Goal: Book appointment/travel/reservation

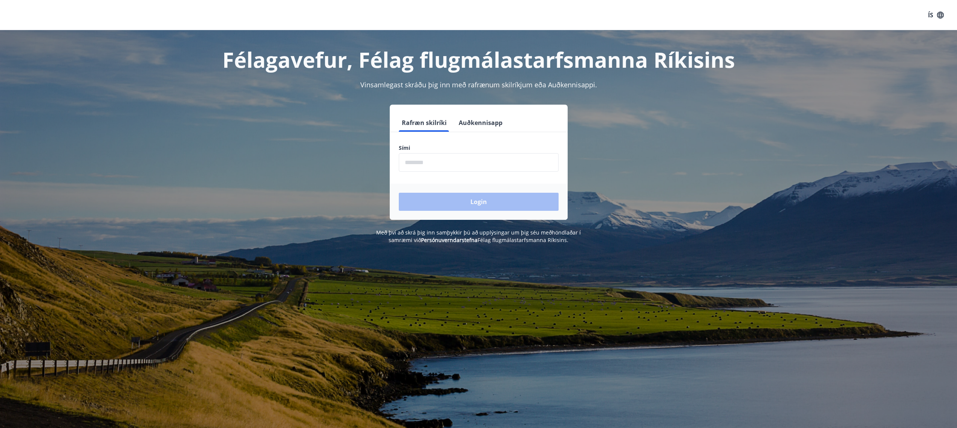
click at [449, 161] on input "phone" at bounding box center [479, 162] width 160 height 18
type input "********"
click at [446, 201] on button "Login" at bounding box center [479, 202] width 160 height 18
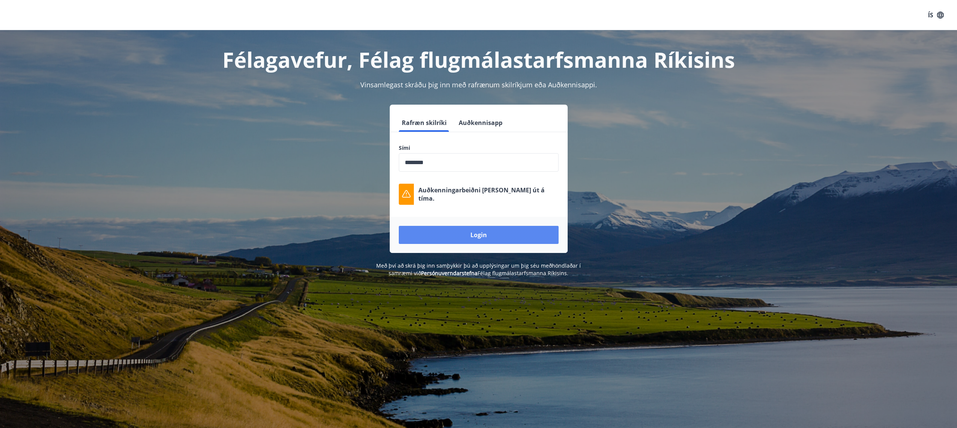
click at [449, 234] on button "Login" at bounding box center [479, 235] width 160 height 18
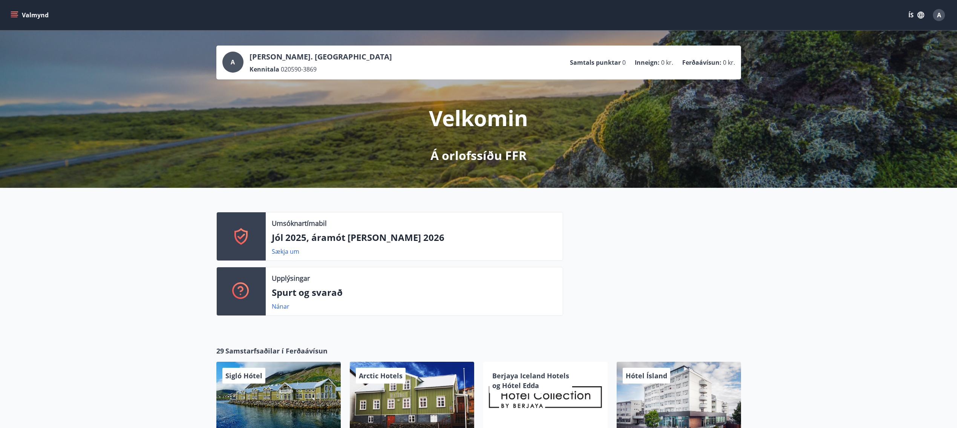
click at [31, 15] on button "Valmynd" at bounding box center [30, 15] width 43 height 14
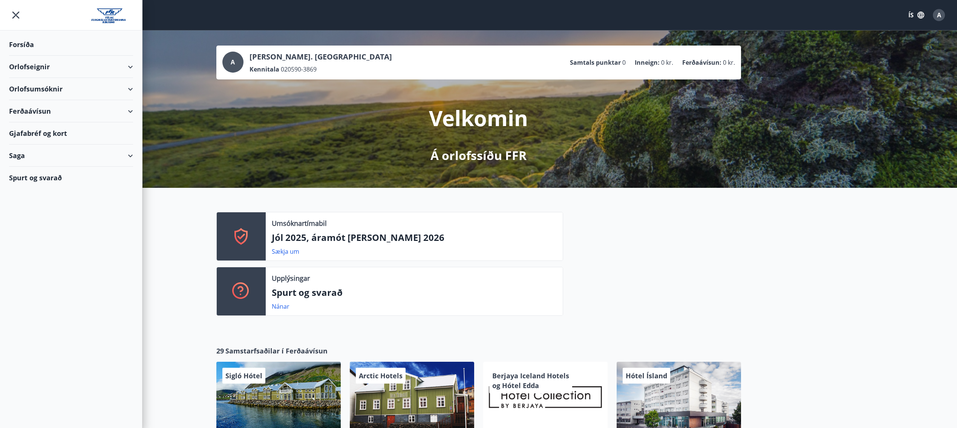
click at [30, 48] on div "Forsíða" at bounding box center [71, 45] width 124 height 22
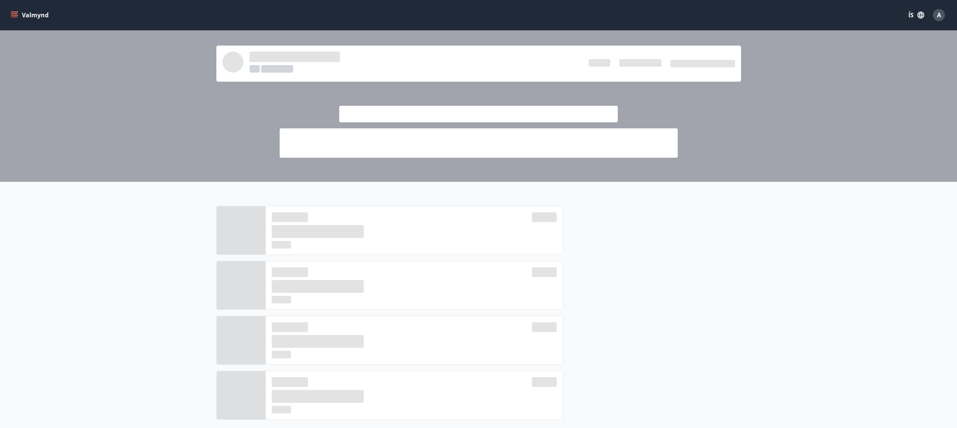
click at [36, 14] on button "Valmynd" at bounding box center [30, 15] width 43 height 14
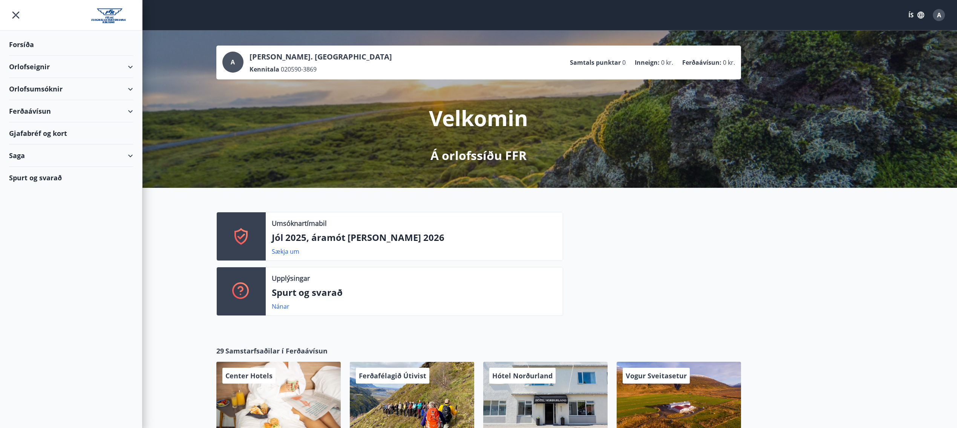
click at [115, 90] on div "Orlofsumsóknir" at bounding box center [71, 89] width 124 height 22
click at [92, 106] on div "Jól 2025, áramót [PERSON_NAME] 2026" at bounding box center [71, 113] width 112 height 26
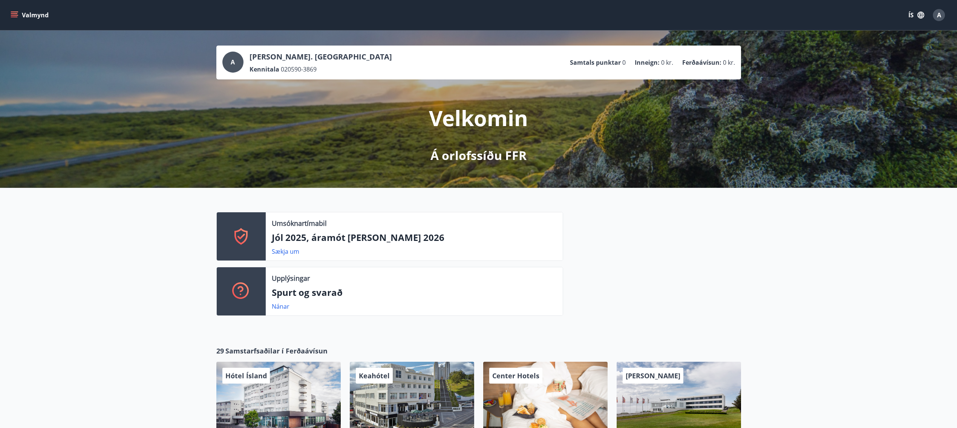
click at [29, 17] on button "Valmynd" at bounding box center [30, 15] width 43 height 14
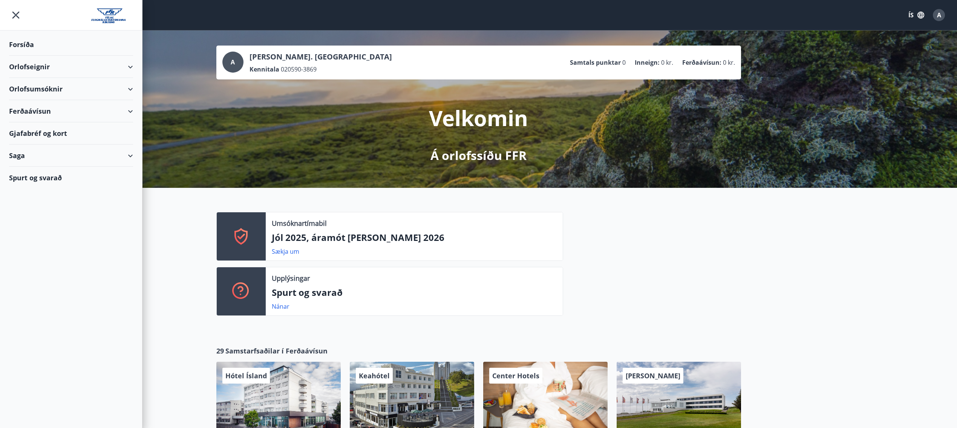
click at [22, 158] on div "Saga" at bounding box center [71, 156] width 124 height 22
click at [31, 222] on div "Punktar" at bounding box center [71, 222] width 112 height 16
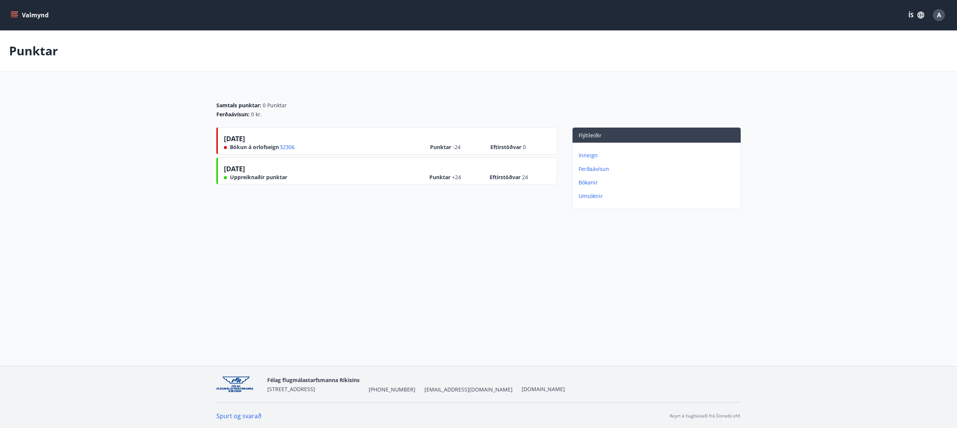
scroll to position [1, 0]
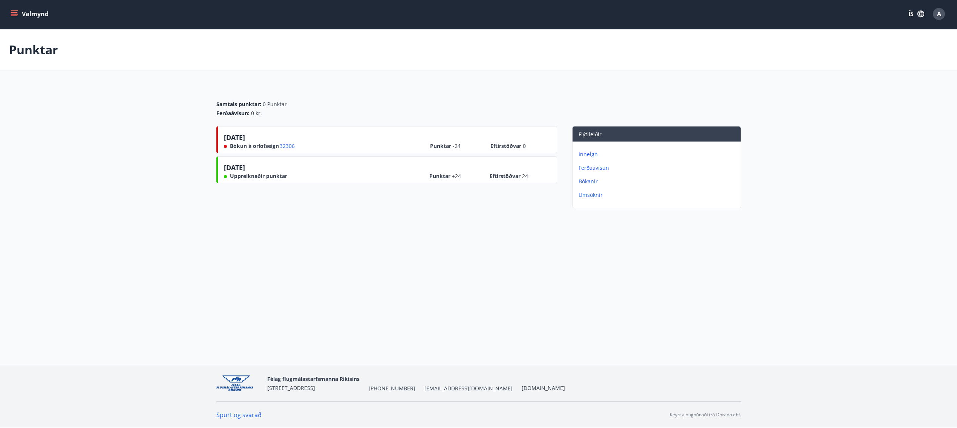
click at [29, 12] on button "Valmynd" at bounding box center [30, 14] width 43 height 14
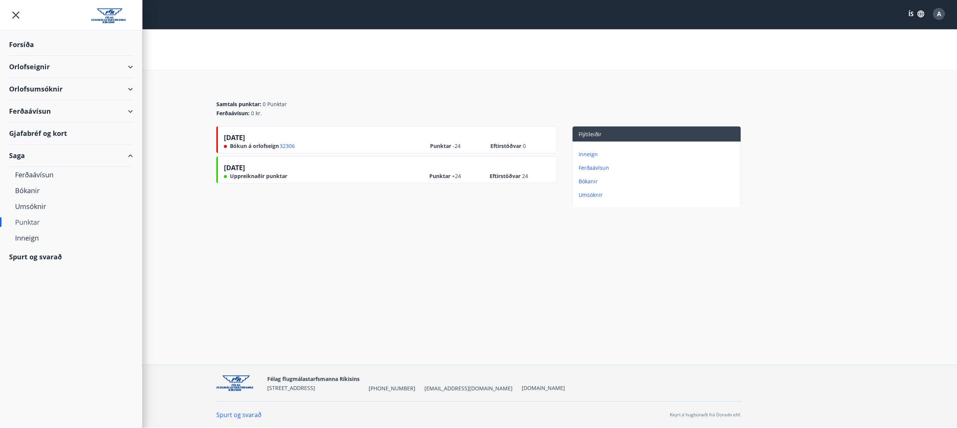
click at [49, 69] on div "Orlofseignir" at bounding box center [71, 67] width 124 height 22
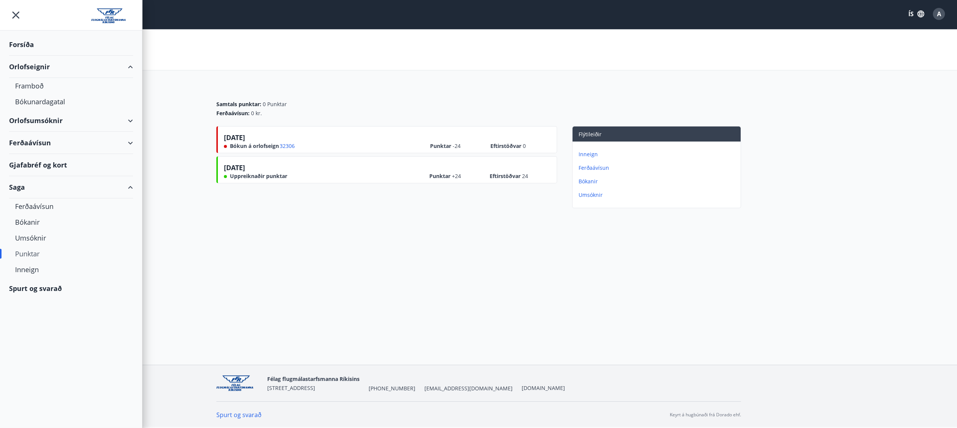
click at [23, 123] on div "Orlofsumsóknir" at bounding box center [71, 121] width 124 height 22
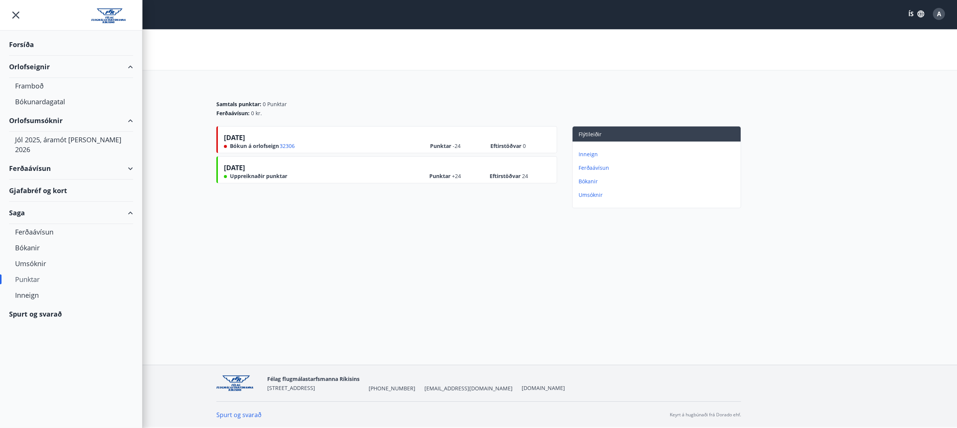
click at [37, 160] on div "Ferðaávísun" at bounding box center [71, 168] width 124 height 22
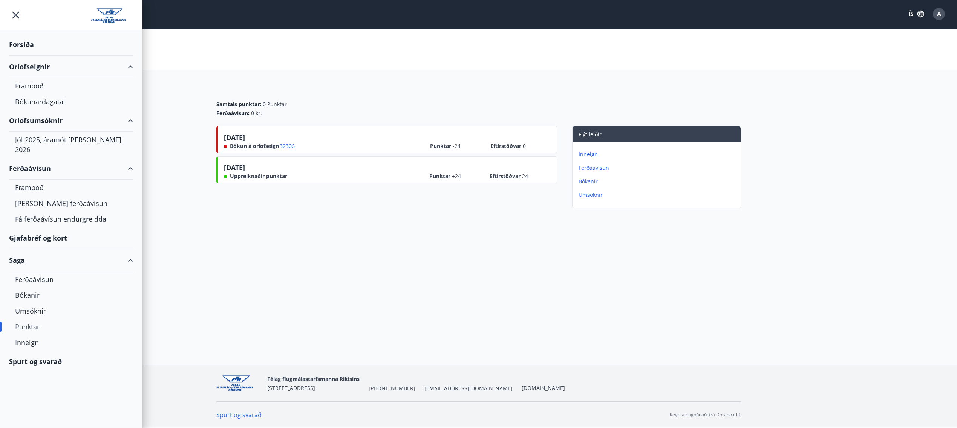
click at [303, 265] on div "Valmynd ÍS A Punktar Samtals punktar : 0 Punktar Ferðaávísun : 0 kr. [DATE] Bók…" at bounding box center [478, 182] width 957 height 366
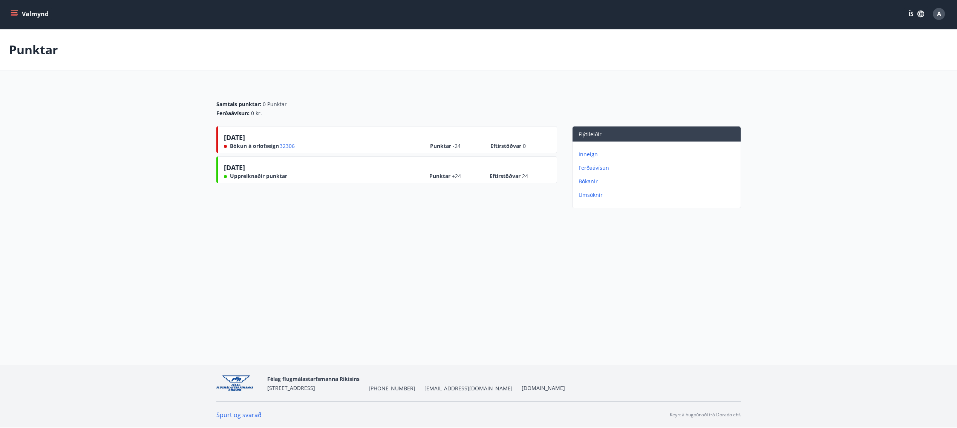
click at [21, 16] on button "Valmynd" at bounding box center [30, 14] width 43 height 14
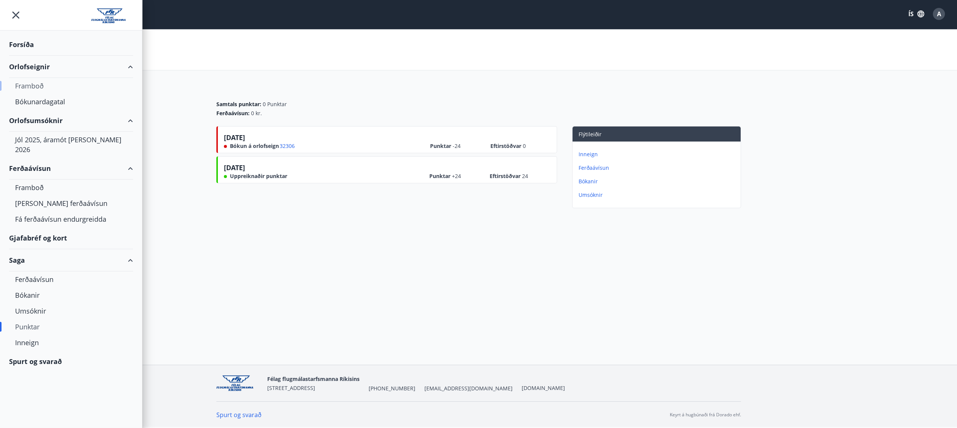
click at [34, 86] on div "Framboð" at bounding box center [71, 86] width 112 height 16
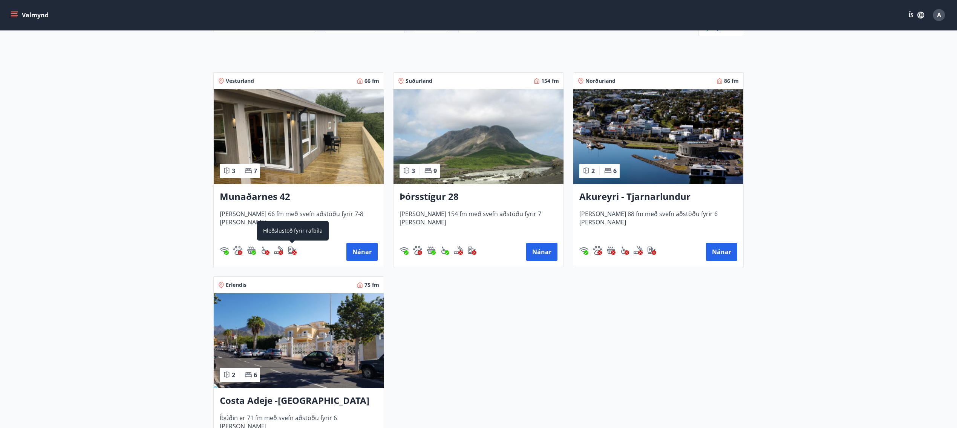
scroll to position [201, 0]
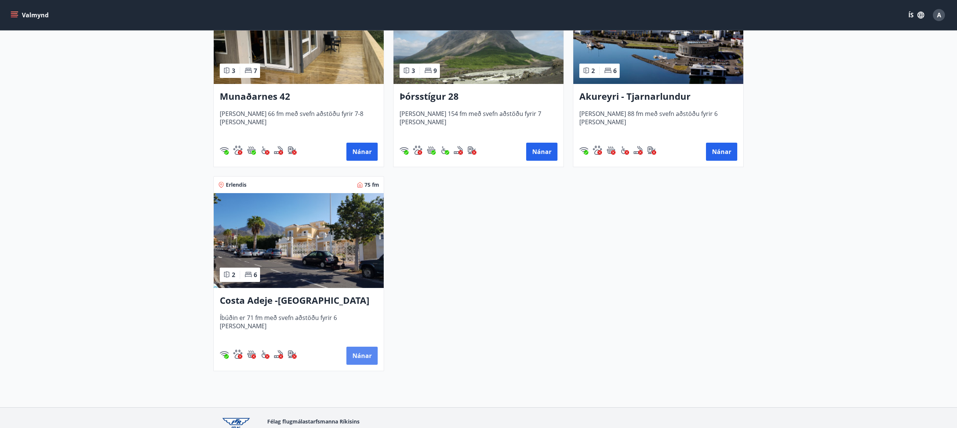
click at [365, 358] on button "Nánar" at bounding box center [361, 356] width 31 height 18
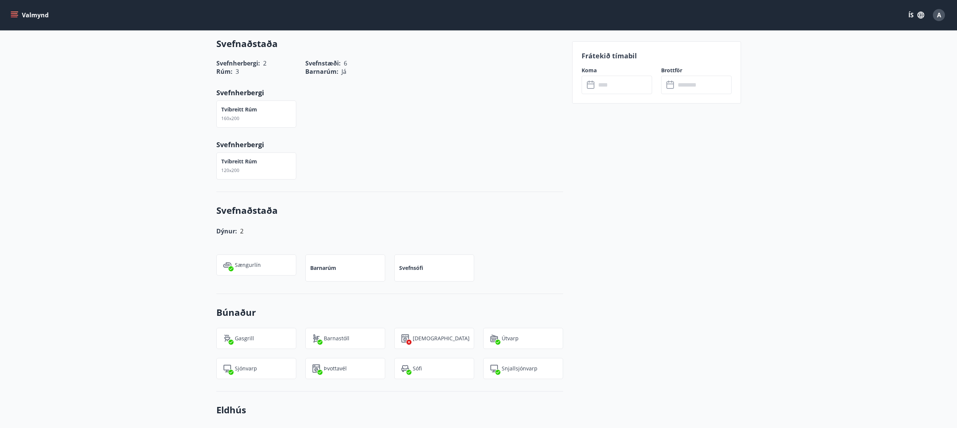
scroll to position [553, 0]
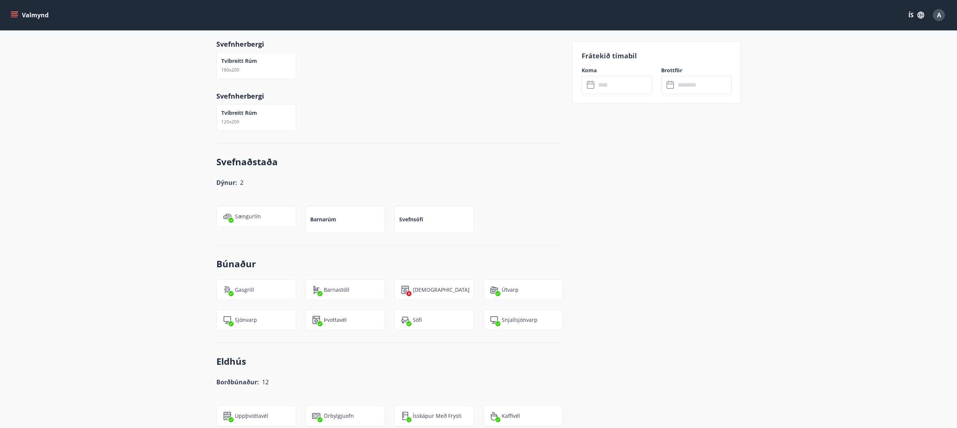
click at [35, 14] on button "Valmynd" at bounding box center [30, 15] width 43 height 14
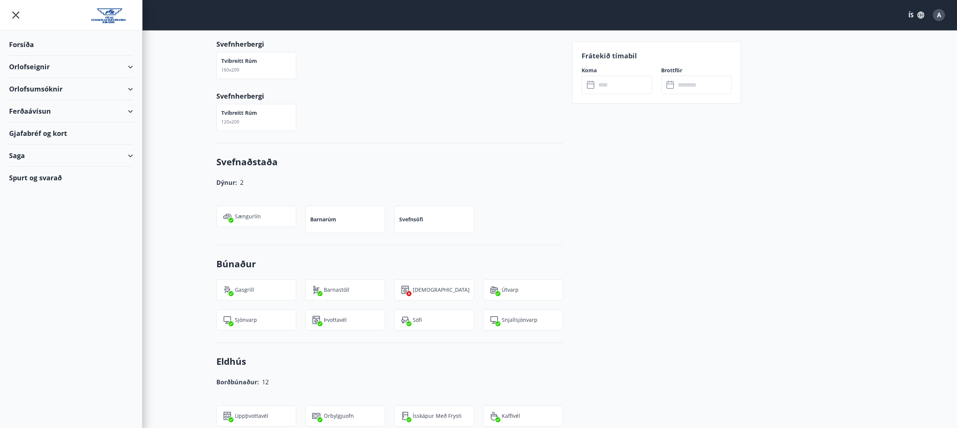
click at [130, 69] on div "Orlofseignir" at bounding box center [71, 67] width 124 height 22
click at [46, 121] on div "Orlofsumsóknir" at bounding box center [71, 121] width 124 height 22
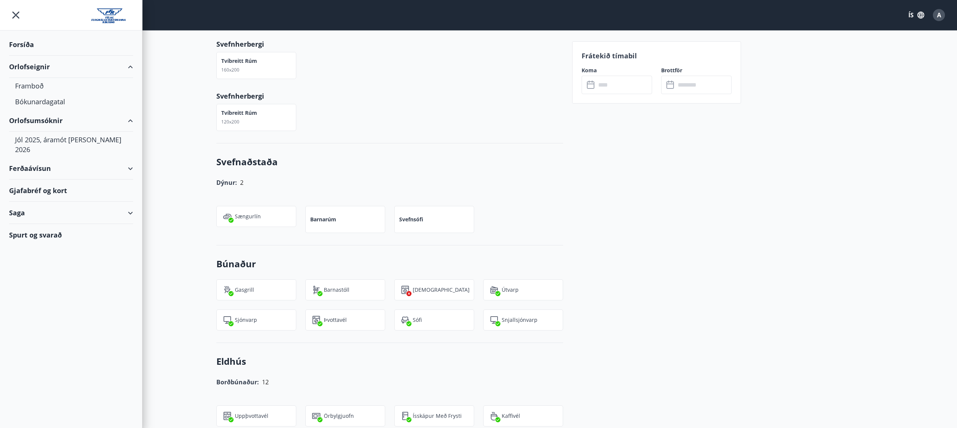
click at [39, 159] on div "Ferðaávísun" at bounding box center [71, 168] width 124 height 22
click at [20, 255] on div "Saga" at bounding box center [71, 260] width 124 height 22
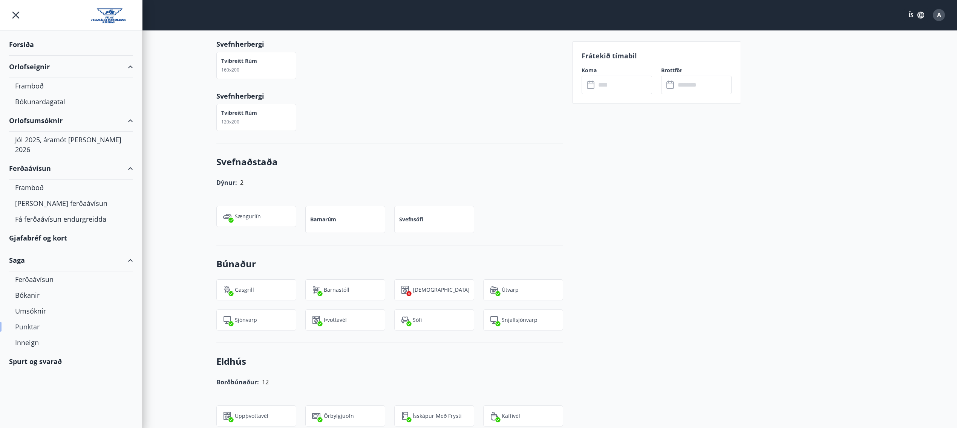
click at [26, 319] on div "Punktar" at bounding box center [71, 327] width 112 height 16
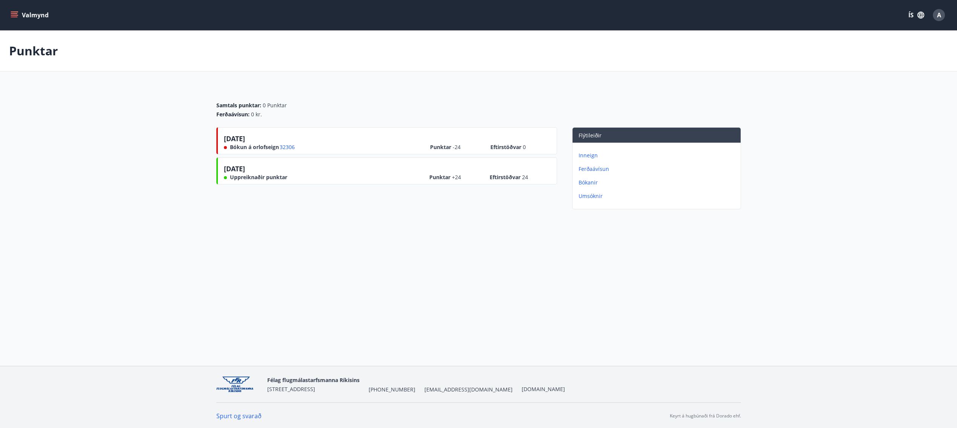
click at [12, 16] on icon "menu" at bounding box center [15, 15] width 8 height 8
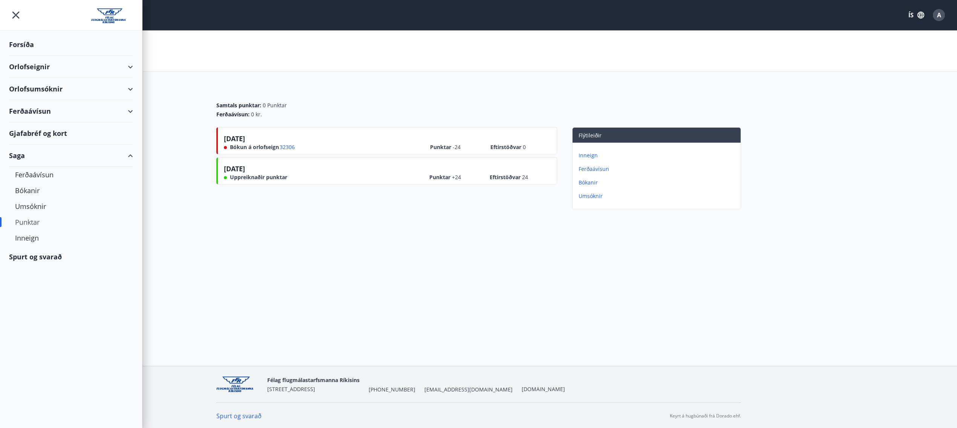
click at [37, 128] on div "Gjafabréf og kort" at bounding box center [71, 133] width 124 height 22
click at [54, 92] on div "Orlofsumsóknir" at bounding box center [71, 89] width 124 height 22
click at [66, 110] on div "Jól 2025, áramót [PERSON_NAME] 2026" at bounding box center [71, 113] width 112 height 26
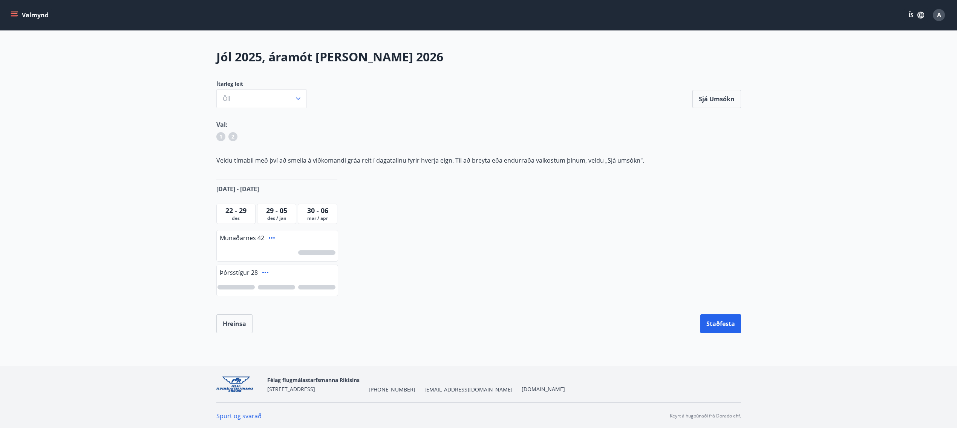
scroll to position [1, 0]
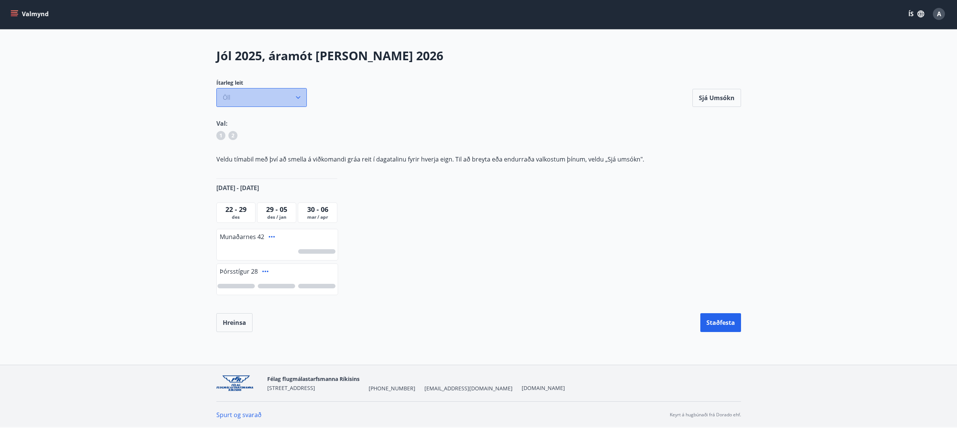
click at [254, 98] on button "Öll" at bounding box center [261, 97] width 90 height 19
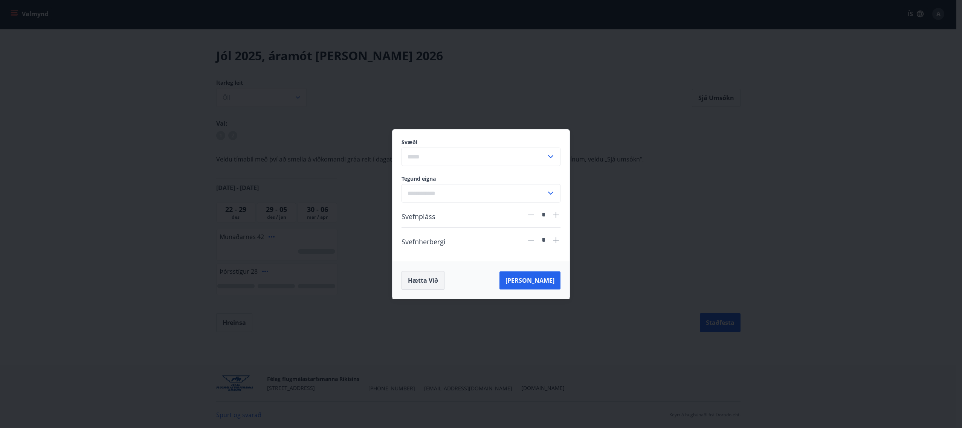
click at [428, 277] on button "Hætta við" at bounding box center [423, 280] width 43 height 19
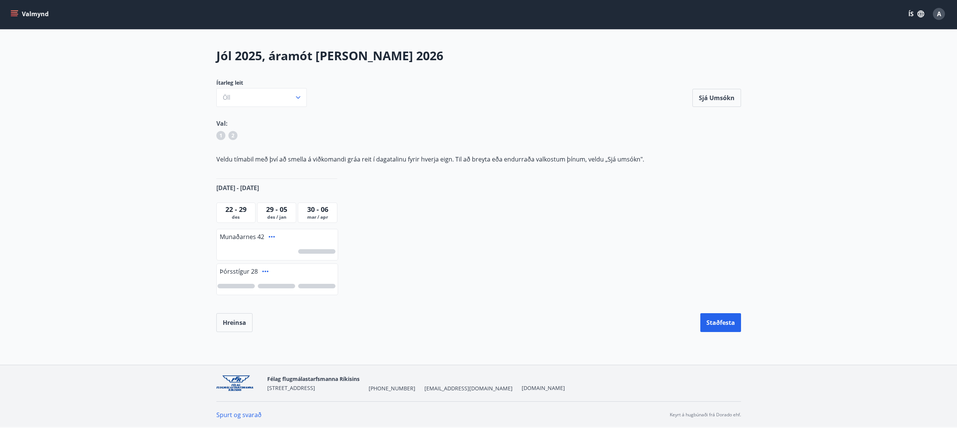
click at [234, 280] on div at bounding box center [277, 286] width 121 height 17
click at [243, 254] on div at bounding box center [277, 251] width 121 height 17
click at [246, 217] on span "des" at bounding box center [235, 217] width 35 height 6
drag, startPoint x: 271, startPoint y: 217, endPoint x: 275, endPoint y: 217, distance: 4.2
click at [274, 217] on span "des / jan" at bounding box center [276, 217] width 35 height 6
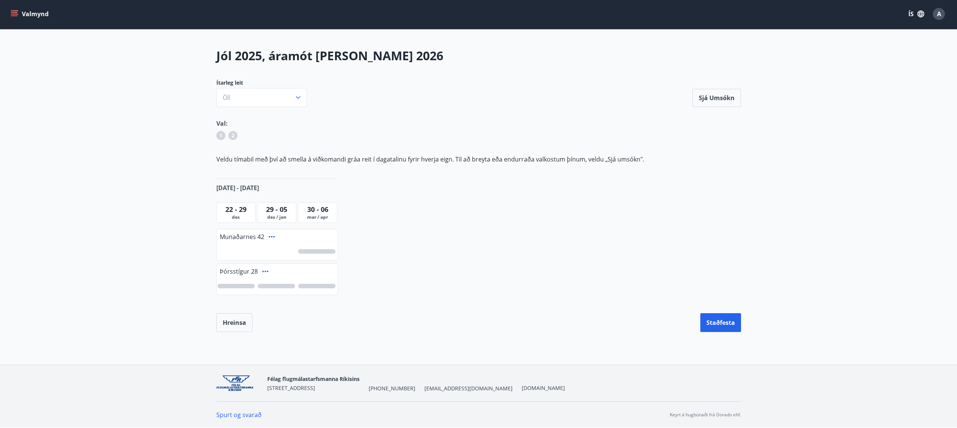
click at [334, 218] on span "mar / apr" at bounding box center [317, 217] width 35 height 6
drag, startPoint x: 321, startPoint y: 210, endPoint x: 303, endPoint y: 209, distance: 18.9
click at [321, 210] on span "30 - 06" at bounding box center [317, 209] width 21 height 9
click at [240, 209] on span "22 - 29" at bounding box center [235, 209] width 21 height 9
drag, startPoint x: 223, startPoint y: 209, endPoint x: 224, endPoint y: 167, distance: 42.2
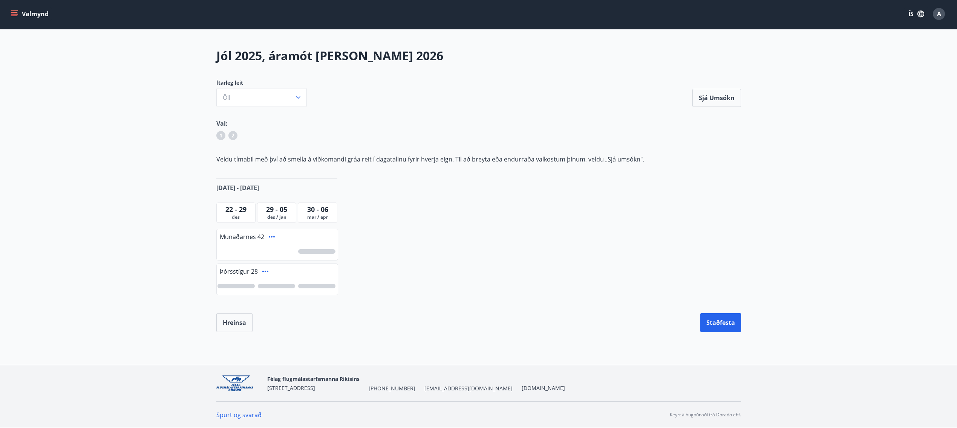
click at [223, 207] on div "22 - 29" at bounding box center [235, 210] width 35 height 10
drag, startPoint x: 224, startPoint y: 166, endPoint x: 277, endPoint y: 153, distance: 53.8
click at [226, 165] on div "Jól 2025, áramót [PERSON_NAME] 2026 Ítarleg leit [PERSON_NAME] Sjá umsókn Sjá u…" at bounding box center [478, 189] width 543 height 285
click at [287, 153] on div "Jól 2025, áramót [PERSON_NAME] 2026 Ítarleg leit [PERSON_NAME] Sjá umsókn Sjá u…" at bounding box center [478, 189] width 543 height 285
drag, startPoint x: 222, startPoint y: 134, endPoint x: 225, endPoint y: 135, distance: 3.8
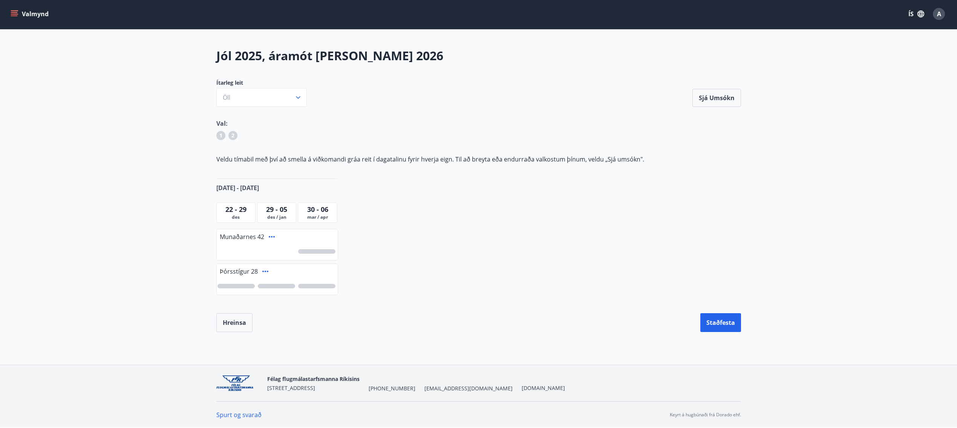
click at [222, 135] on div "1" at bounding box center [220, 135] width 9 height 9
click at [237, 136] on div "1 2" at bounding box center [478, 137] width 524 height 12
click at [30, 15] on button "Valmynd" at bounding box center [30, 14] width 43 height 14
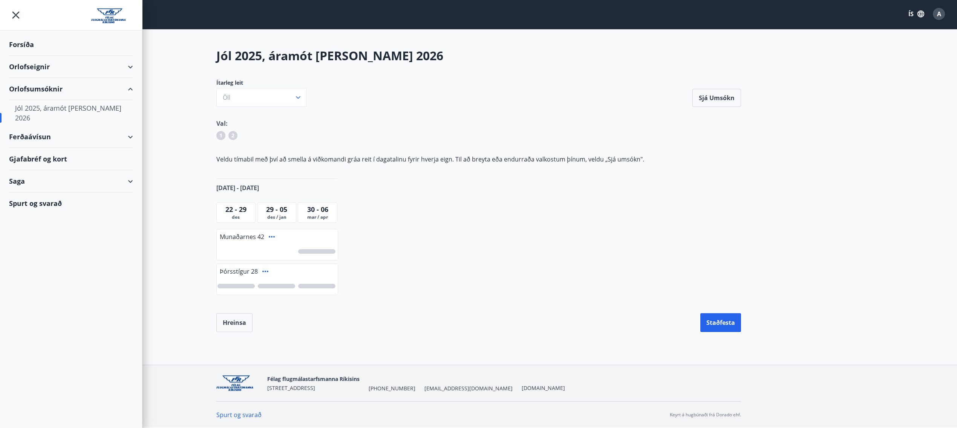
click at [40, 67] on div "Orlofseignir" at bounding box center [71, 67] width 124 height 22
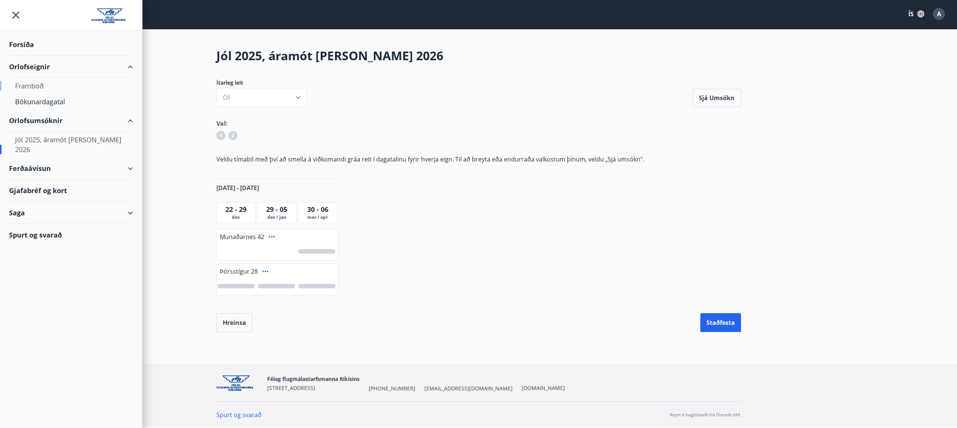
click at [35, 83] on div "Framboð" at bounding box center [71, 86] width 112 height 16
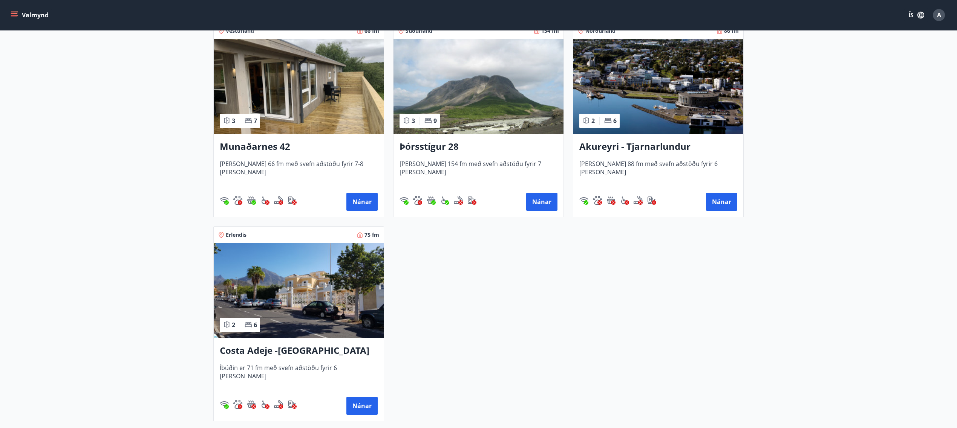
click at [460, 107] on img at bounding box center [478, 86] width 170 height 95
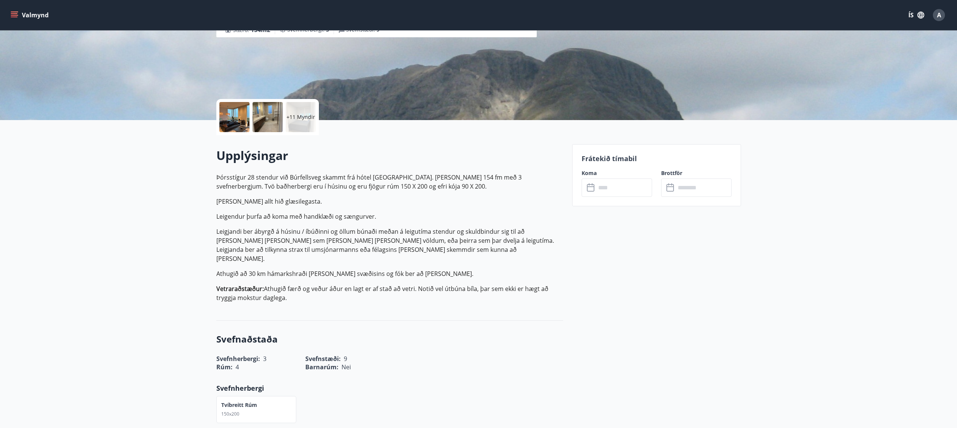
scroll to position [50, 0]
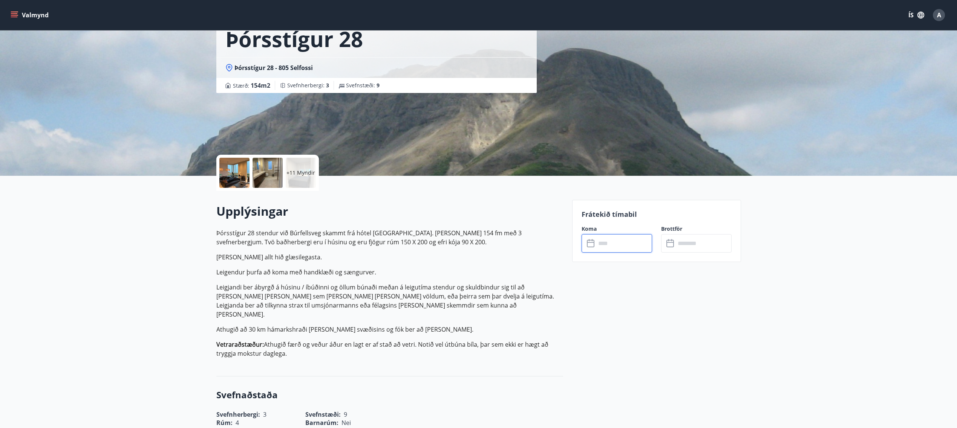
click at [611, 239] on input "text" at bounding box center [624, 243] width 56 height 18
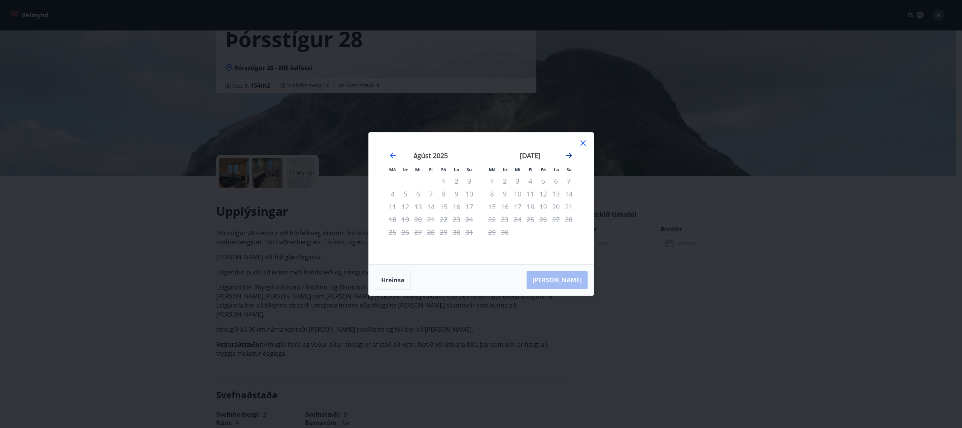
click at [573, 159] on icon "Move forward to switch to the next month." at bounding box center [569, 155] width 9 height 9
click at [572, 156] on icon "Move forward to switch to the next month." at bounding box center [569, 155] width 9 height 9
click at [572, 155] on icon "Move forward to switch to the next month." at bounding box center [569, 155] width 9 height 9
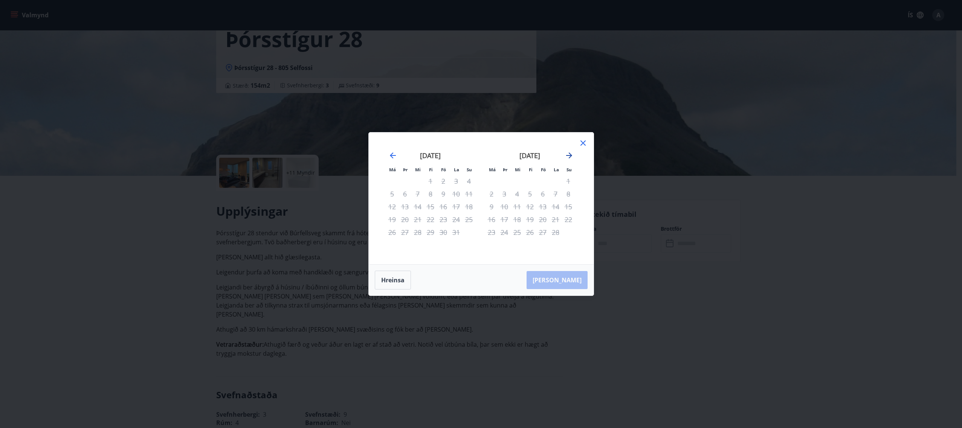
click at [572, 155] on icon "Move forward to switch to the next month." at bounding box center [569, 155] width 9 height 9
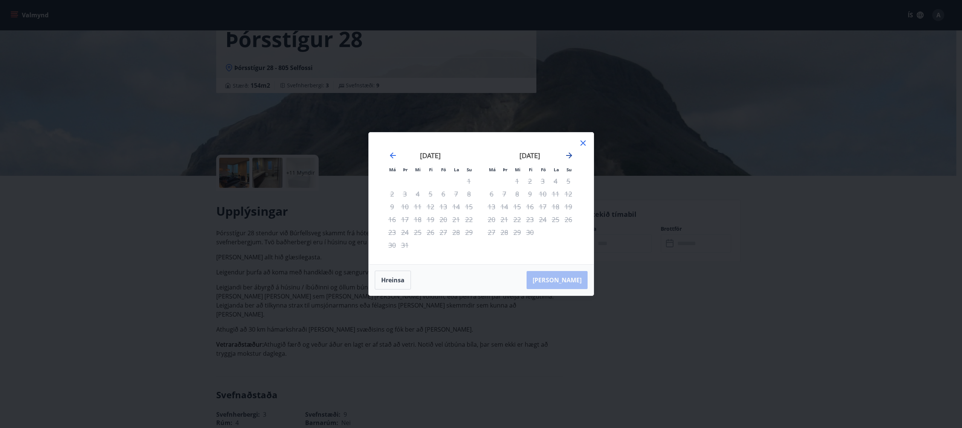
click at [570, 155] on icon "Move forward to switch to the next month." at bounding box center [569, 156] width 6 height 6
click at [570, 154] on icon "Move forward to switch to the next month." at bounding box center [569, 156] width 6 height 6
click at [585, 139] on icon at bounding box center [583, 143] width 9 height 9
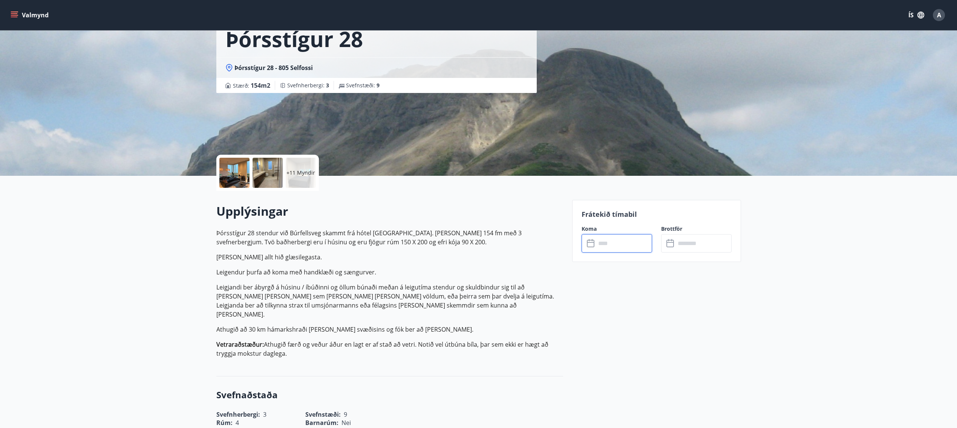
click at [621, 245] on input "text" at bounding box center [624, 243] width 56 height 18
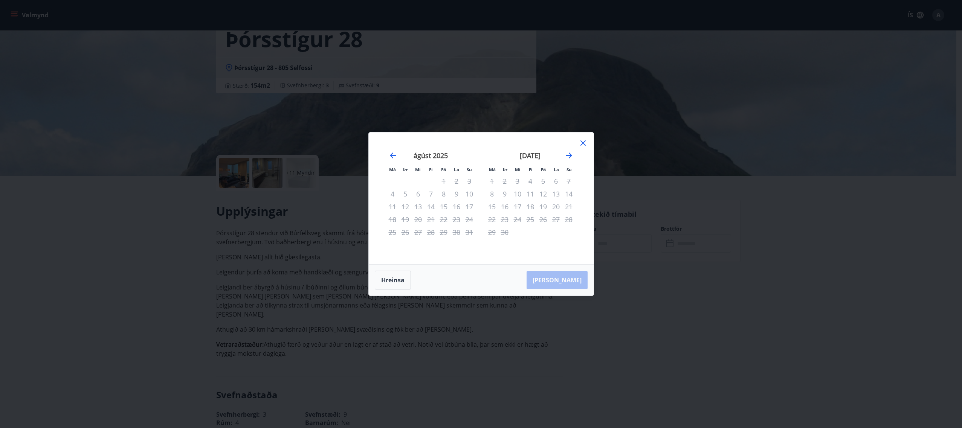
click at [584, 144] on icon at bounding box center [583, 143] width 5 height 5
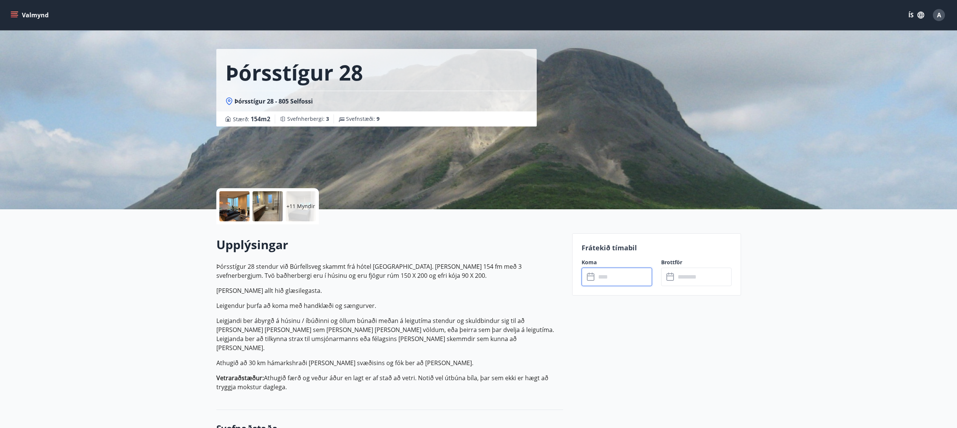
scroll to position [0, 0]
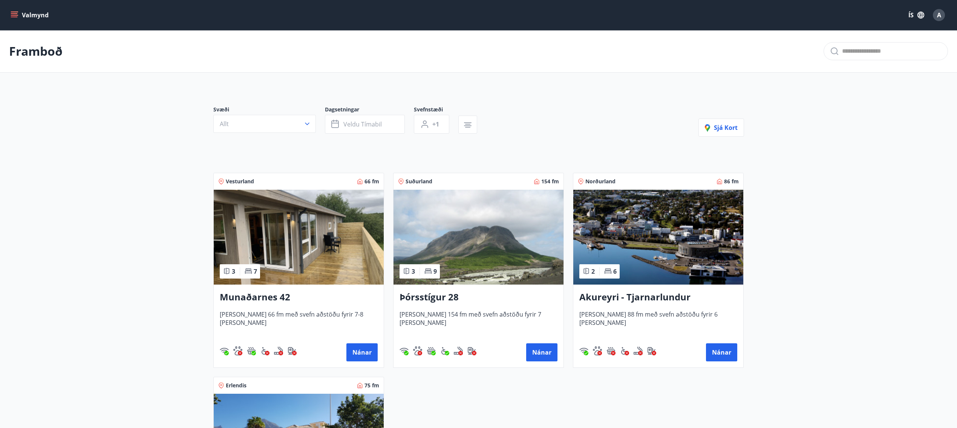
click at [343, 249] on img at bounding box center [299, 237] width 170 height 95
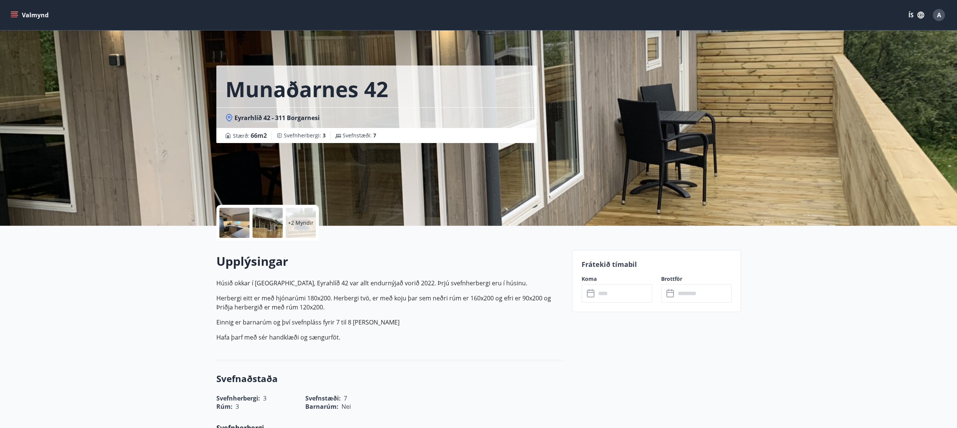
scroll to position [50, 0]
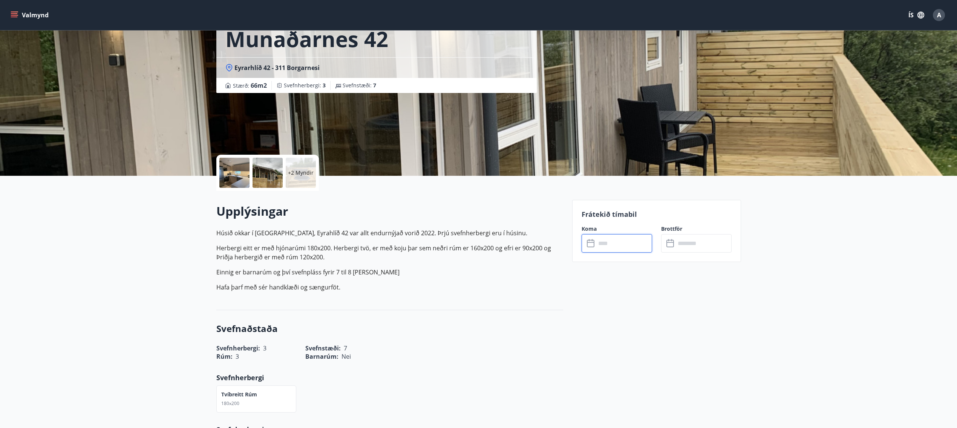
click at [619, 241] on input "text" at bounding box center [624, 243] width 56 height 18
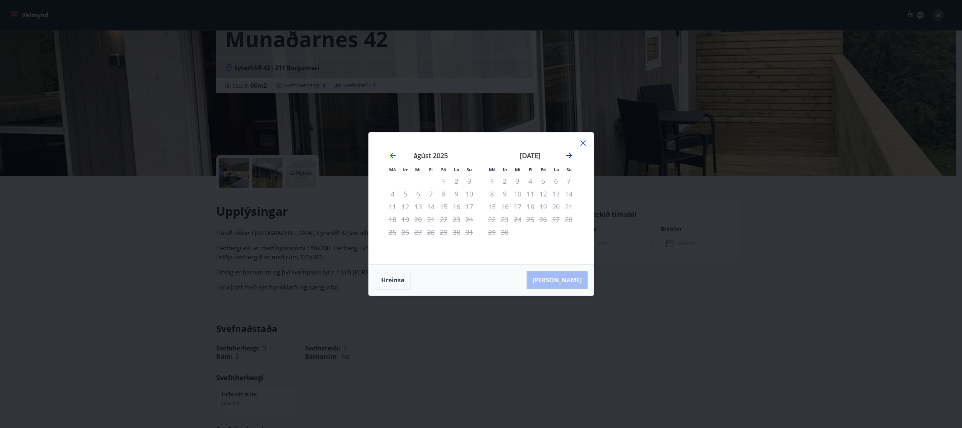
click at [569, 154] on icon "Move forward to switch to the next month." at bounding box center [569, 155] width 9 height 9
click at [570, 154] on icon "Move forward to switch to the next month." at bounding box center [569, 156] width 6 height 6
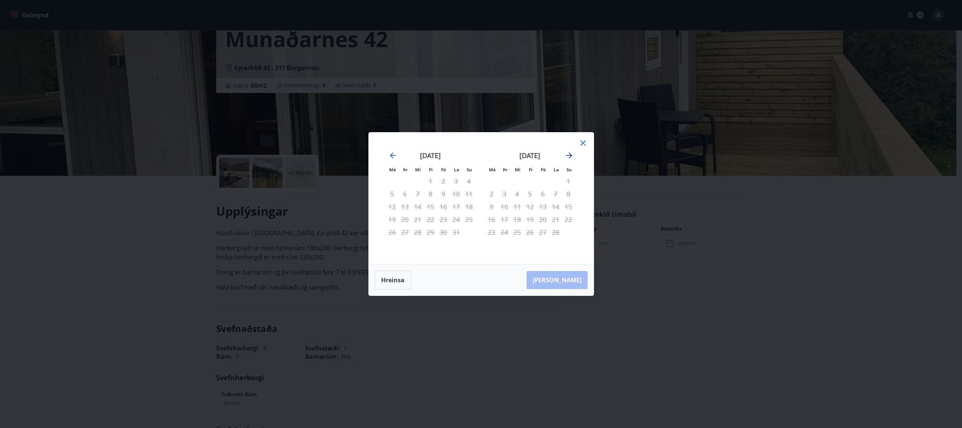
click at [570, 154] on icon "Move forward to switch to the next month." at bounding box center [569, 156] width 6 height 6
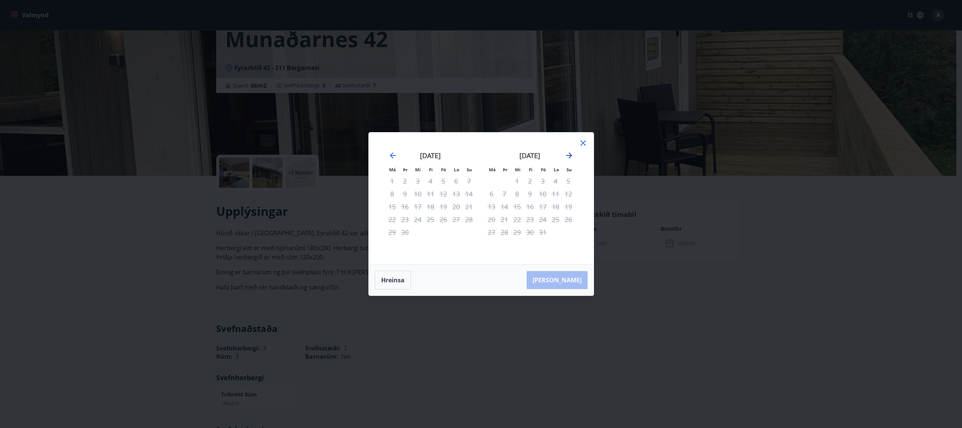
click at [570, 154] on icon "Move forward to switch to the next month." at bounding box center [569, 156] width 6 height 6
click at [584, 139] on icon at bounding box center [583, 143] width 9 height 9
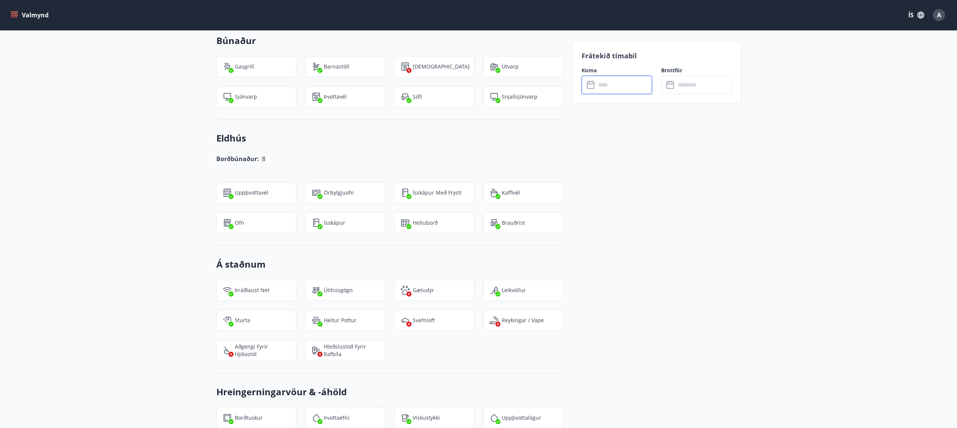
scroll to position [0, 0]
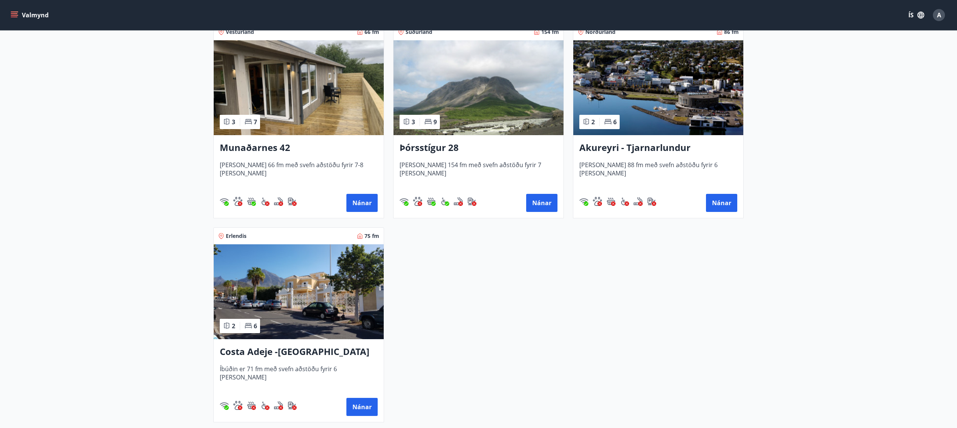
scroll to position [151, 0]
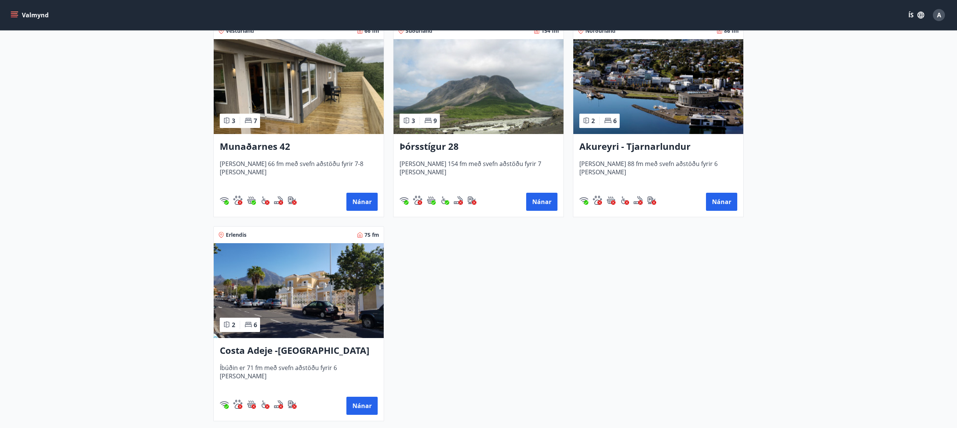
click at [661, 89] on img at bounding box center [658, 86] width 170 height 95
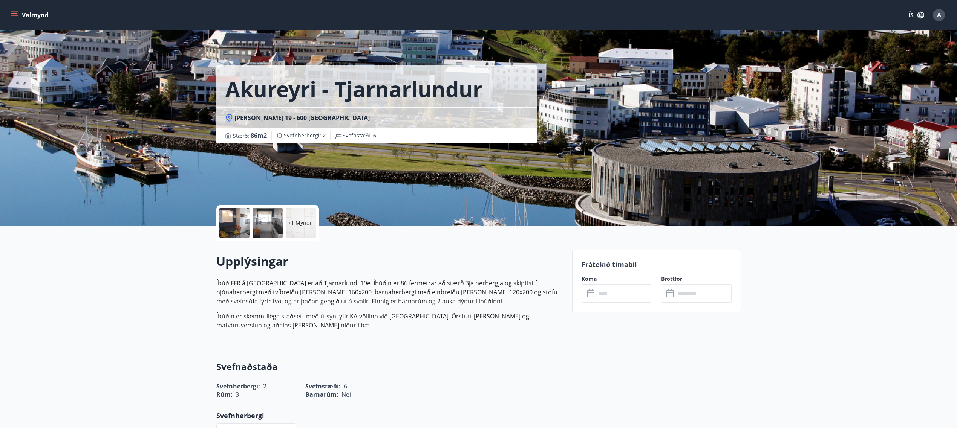
scroll to position [50, 0]
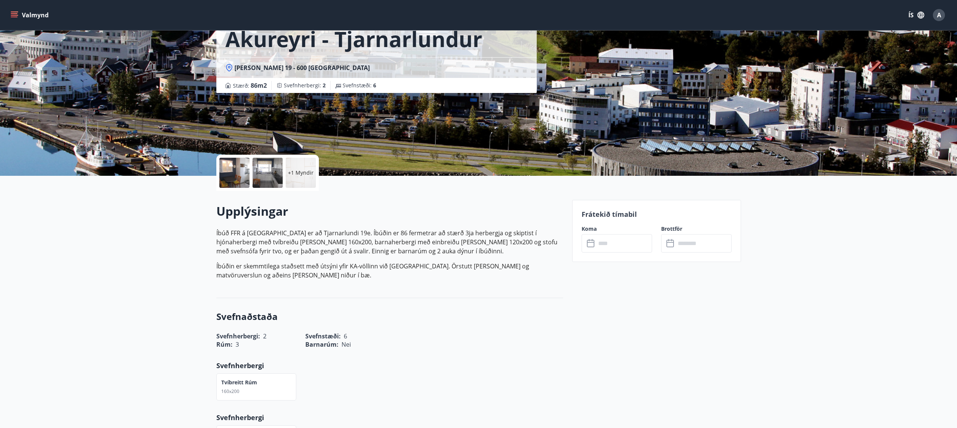
click at [616, 243] on input "text" at bounding box center [624, 243] width 56 height 18
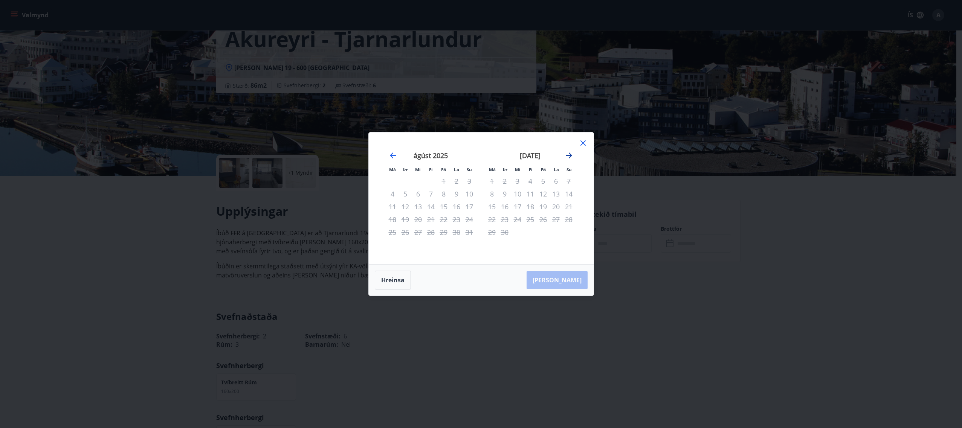
click at [566, 155] on icon "Move forward to switch to the next month." at bounding box center [569, 155] width 9 height 9
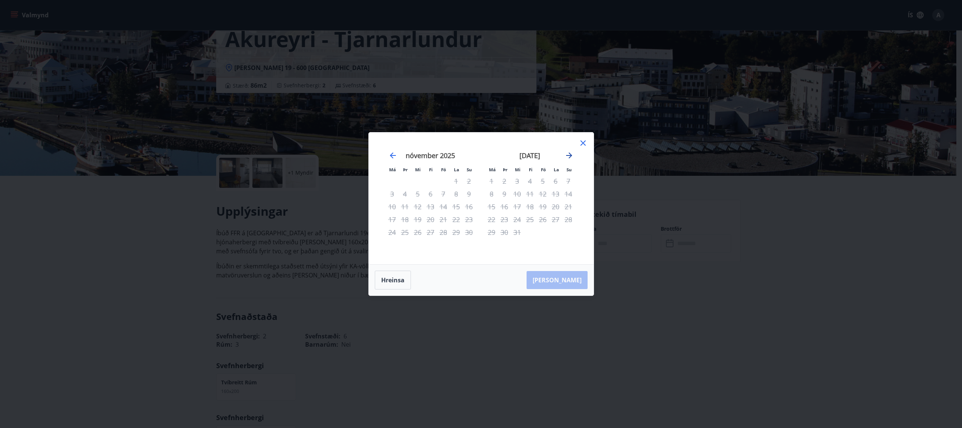
click at [566, 155] on icon "Move forward to switch to the next month." at bounding box center [569, 155] width 9 height 9
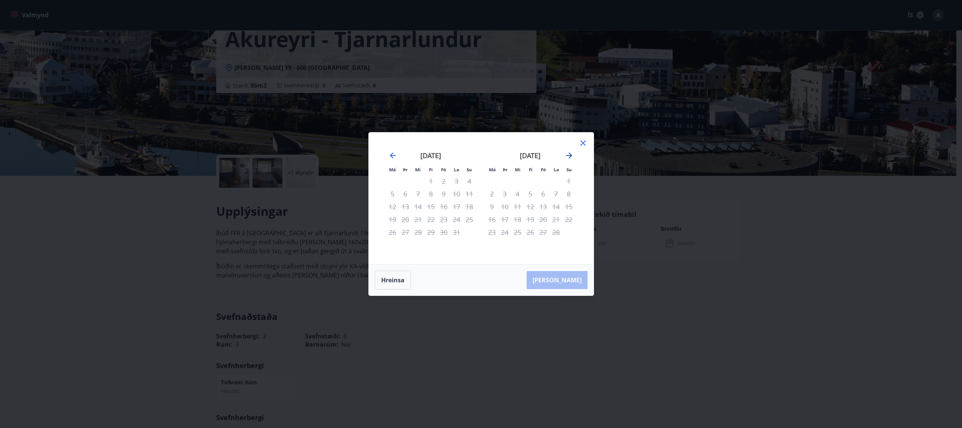
click at [566, 155] on icon "Move forward to switch to the next month." at bounding box center [569, 155] width 9 height 9
click at [585, 144] on icon at bounding box center [583, 143] width 9 height 9
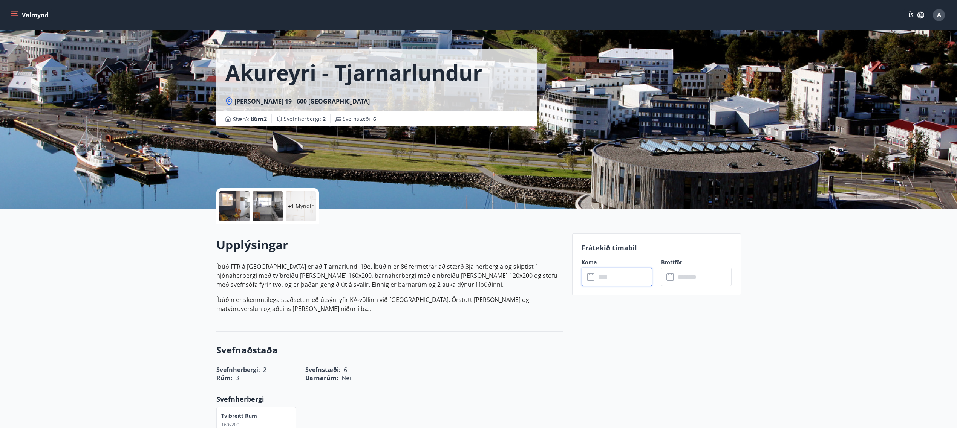
scroll to position [0, 0]
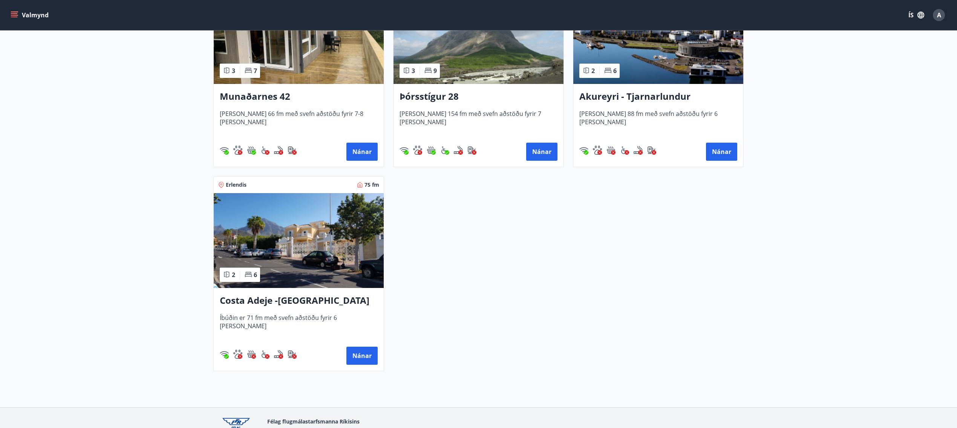
click at [302, 263] on img at bounding box center [299, 240] width 170 height 95
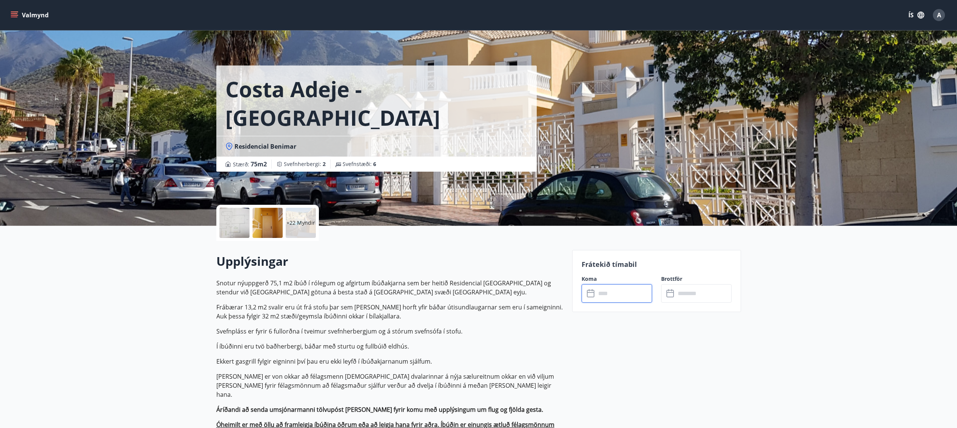
click at [629, 295] on input "text" at bounding box center [624, 293] width 56 height 18
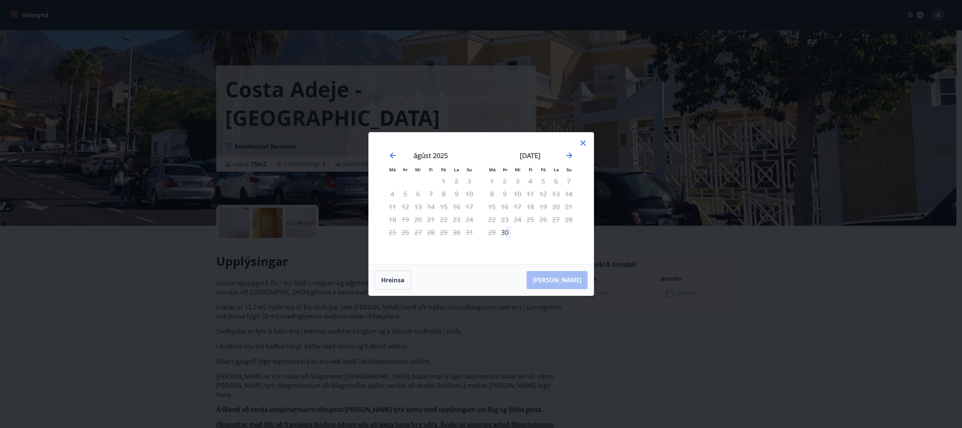
click at [584, 144] on icon at bounding box center [583, 143] width 9 height 9
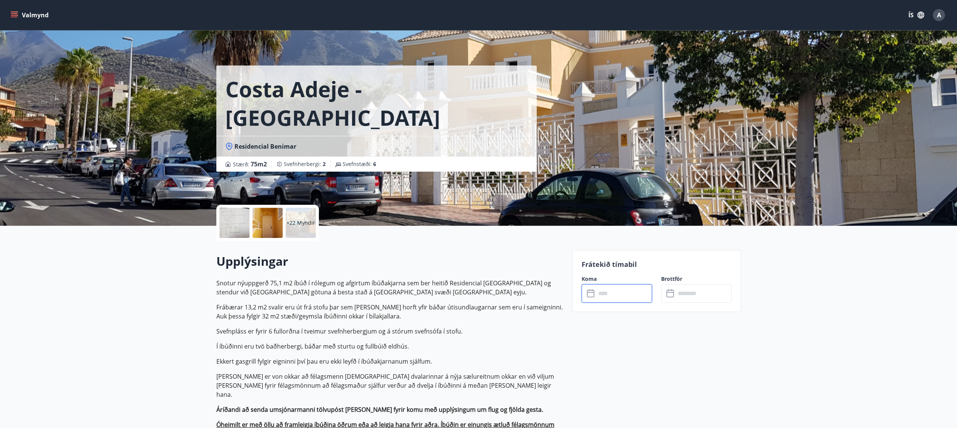
click at [632, 300] on input "text" at bounding box center [624, 293] width 56 height 18
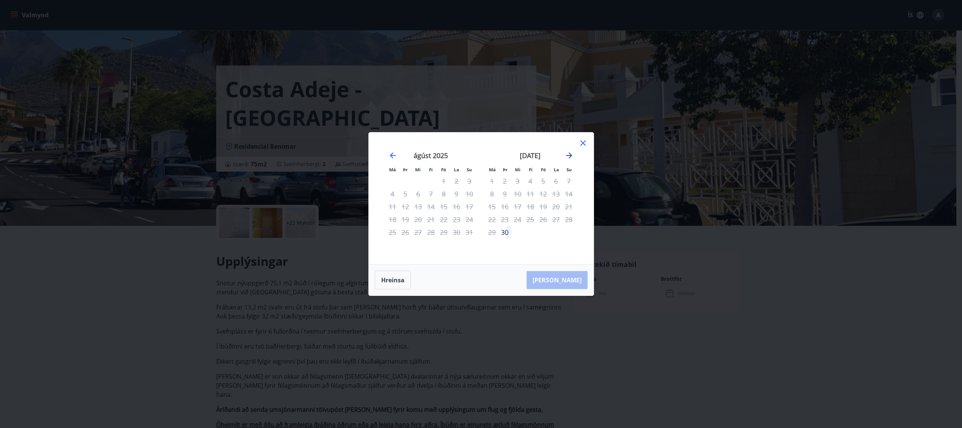
click at [569, 155] on icon "Move forward to switch to the next month." at bounding box center [569, 155] width 9 height 9
click at [569, 154] on icon "Move forward to switch to the next month." at bounding box center [569, 155] width 9 height 9
click at [570, 156] on icon "Move forward to switch to the next month." at bounding box center [569, 156] width 6 height 6
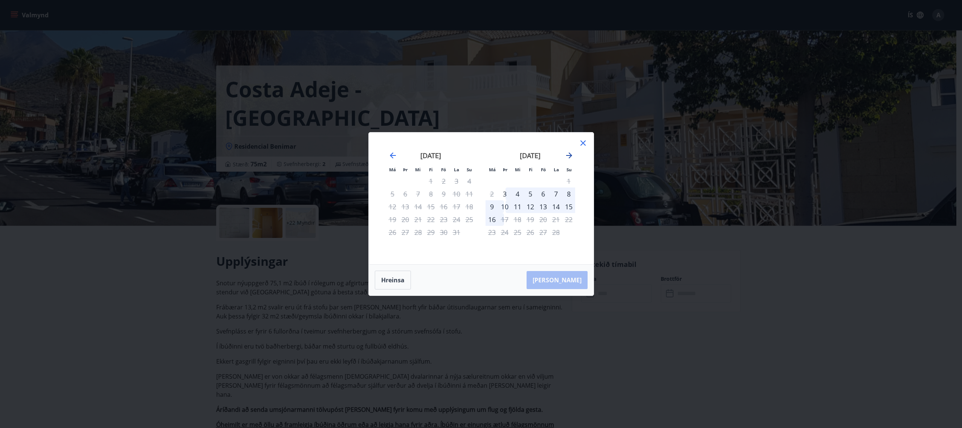
click at [570, 156] on icon "Move forward to switch to the next month." at bounding box center [569, 156] width 6 height 6
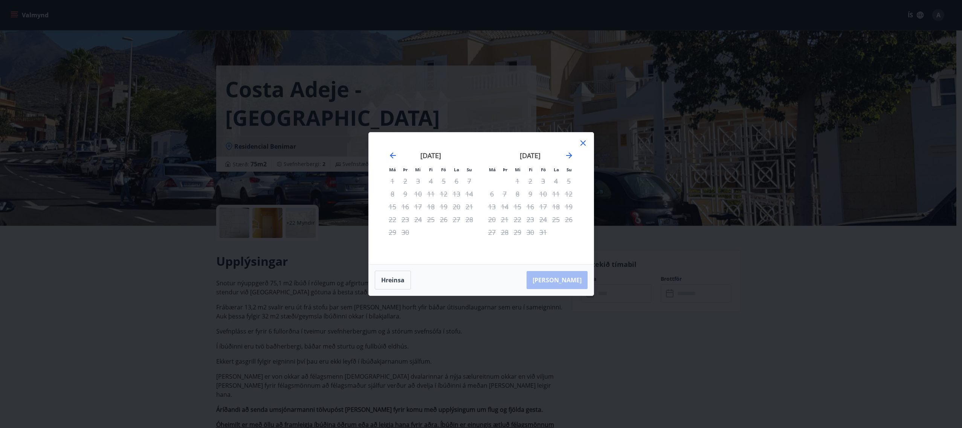
click at [584, 140] on icon at bounding box center [583, 143] width 9 height 9
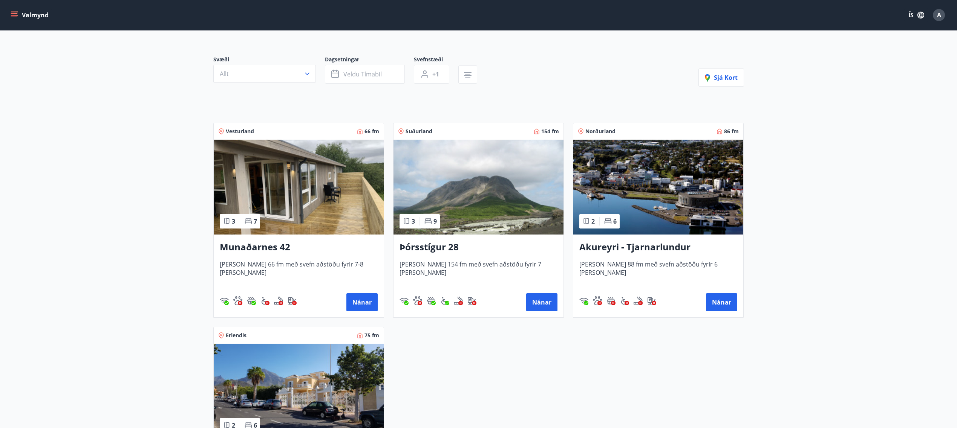
scroll to position [101, 0]
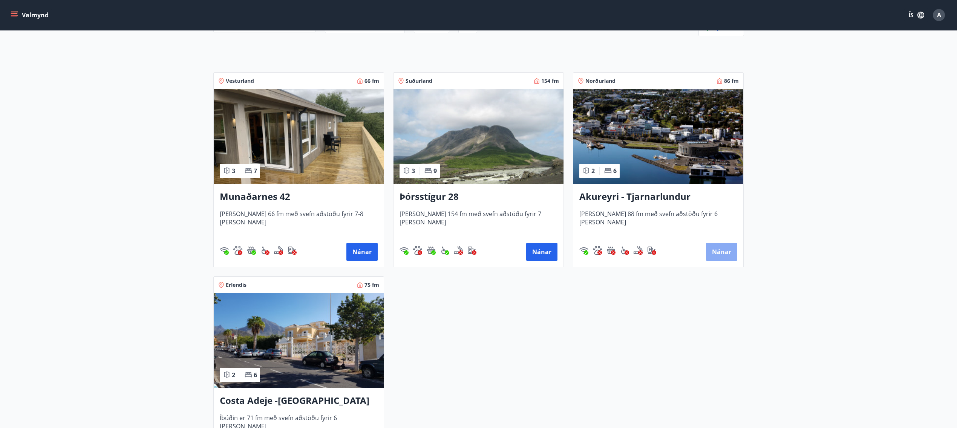
click at [724, 250] on button "Nánar" at bounding box center [721, 252] width 31 height 18
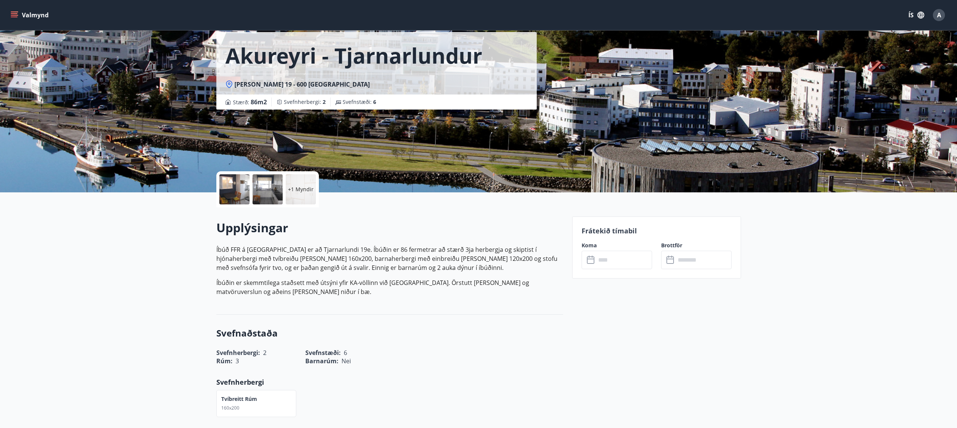
scroll to position [50, 0]
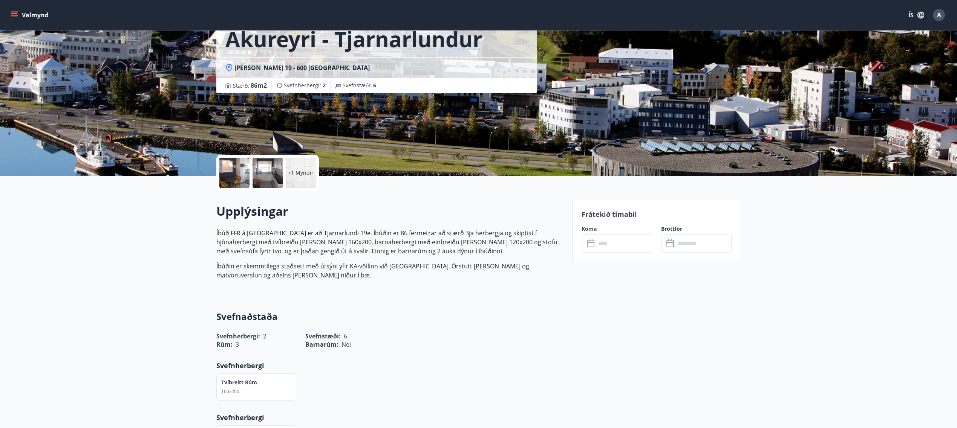
click at [627, 233] on div "Koma ​ ​" at bounding box center [611, 239] width 79 height 28
click at [626, 243] on input "text" at bounding box center [624, 243] width 56 height 18
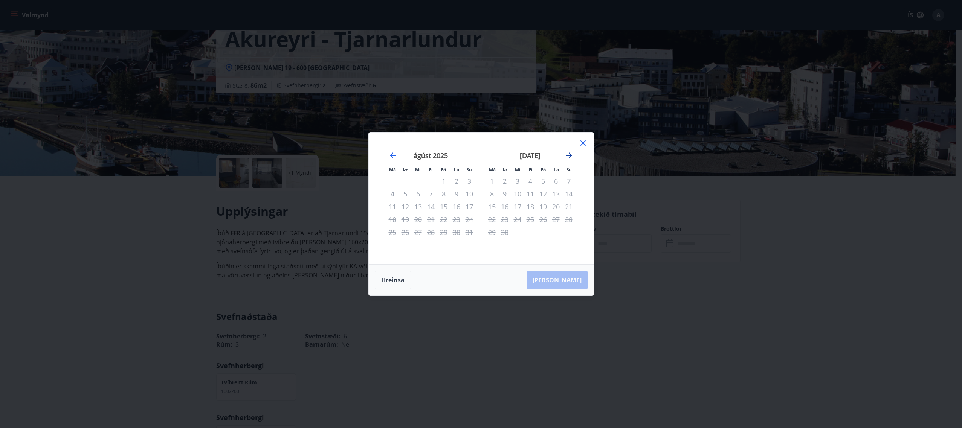
click at [571, 159] on icon "Move forward to switch to the next month." at bounding box center [569, 155] width 9 height 9
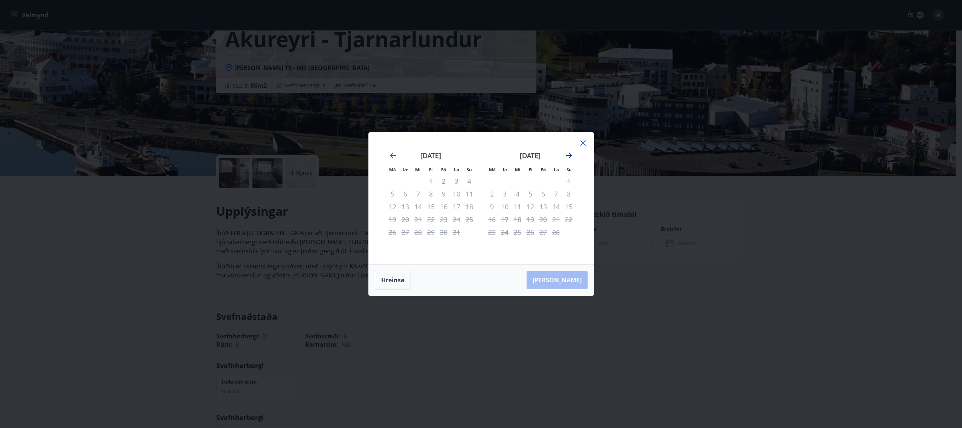
click at [571, 159] on icon "Move forward to switch to the next month." at bounding box center [569, 155] width 9 height 9
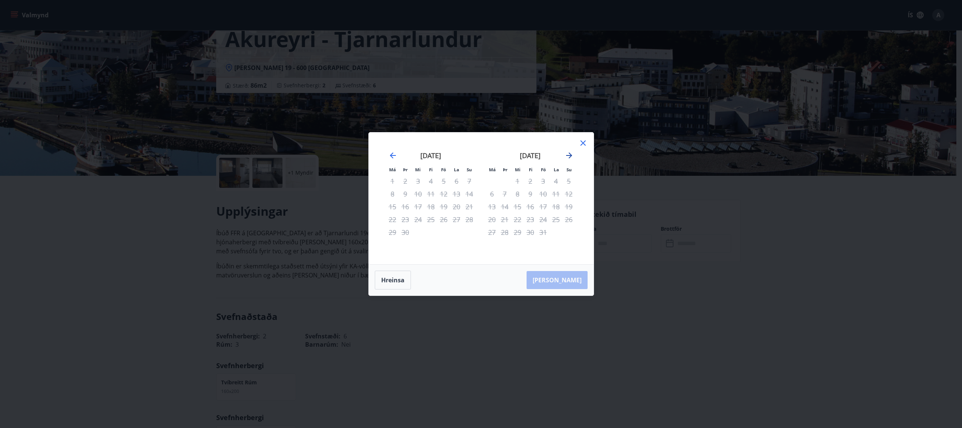
click at [571, 159] on icon "Move forward to switch to the next month." at bounding box center [569, 155] width 9 height 9
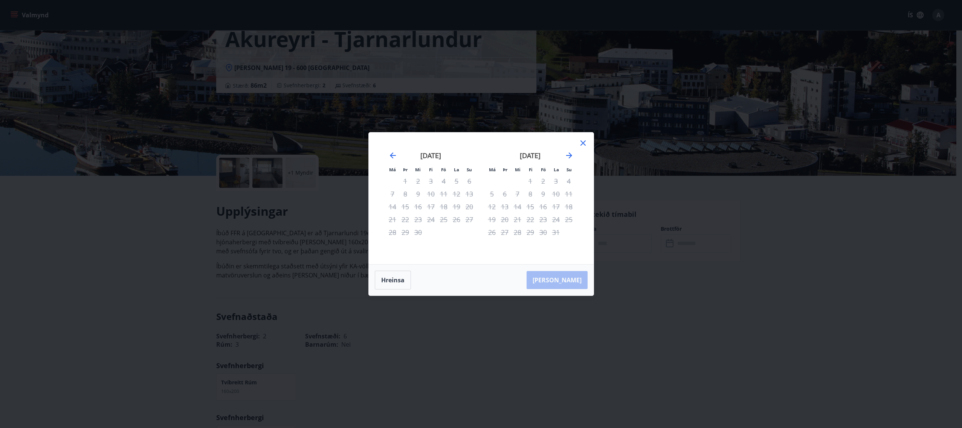
click at [585, 147] on icon at bounding box center [583, 143] width 9 height 9
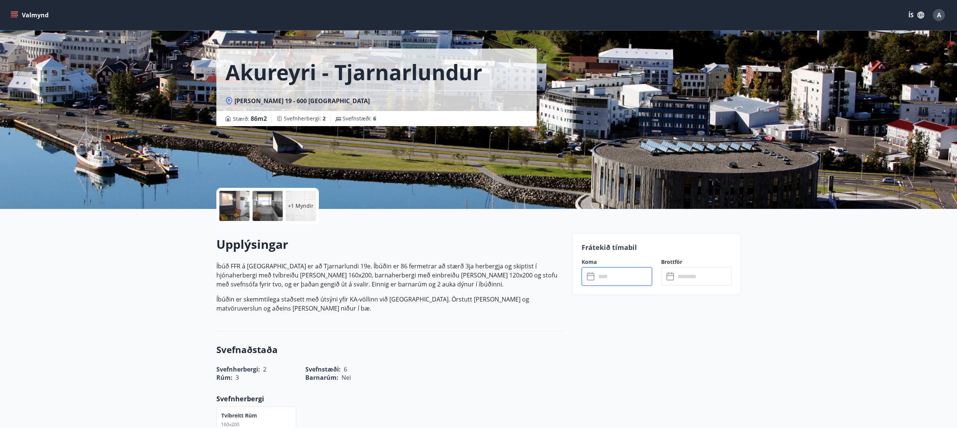
scroll to position [0, 0]
